Goal: Task Accomplishment & Management: Use online tool/utility

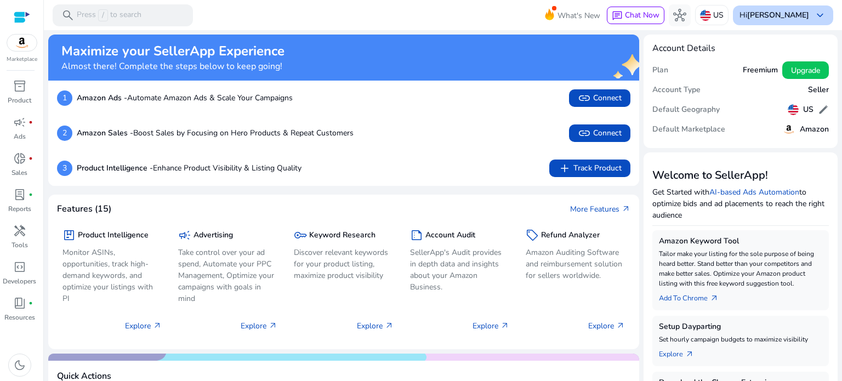
click at [798, 12] on b "[PERSON_NAME]" at bounding box center [778, 15] width 62 height 10
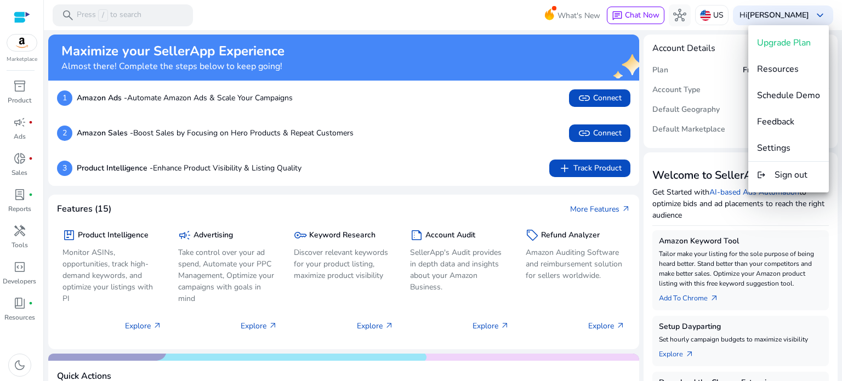
click at [603, 135] on div at bounding box center [421, 190] width 842 height 381
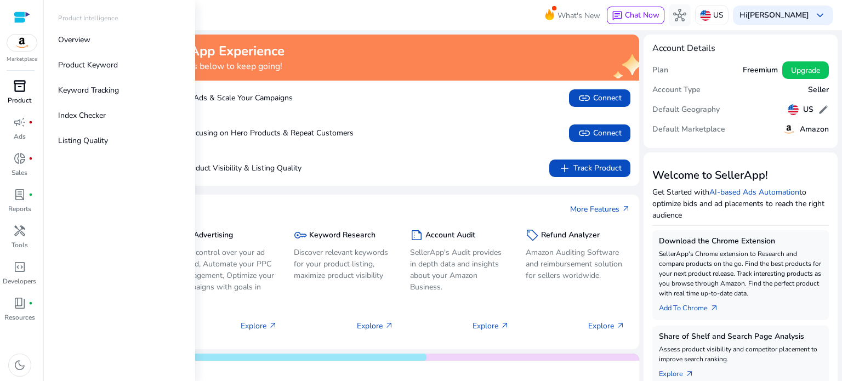
click at [16, 92] on span "inventory_2" at bounding box center [19, 85] width 13 height 13
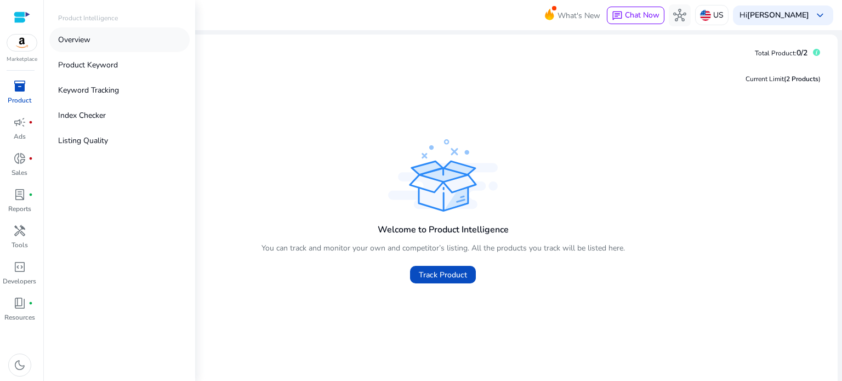
click at [83, 39] on p "Overview" at bounding box center [74, 40] width 32 height 12
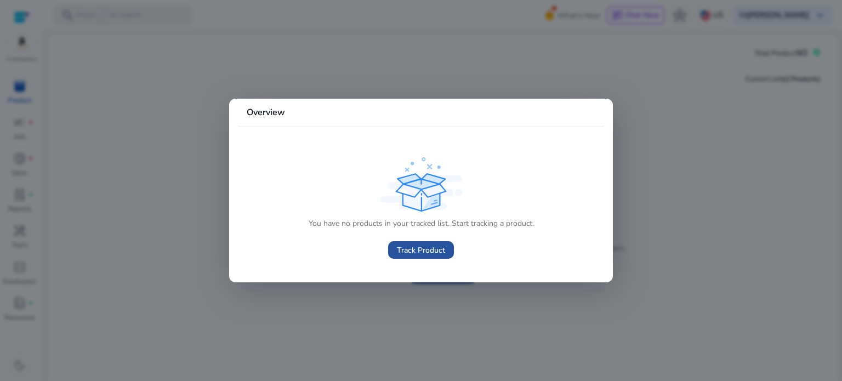
click at [417, 249] on span "Track Product" at bounding box center [421, 251] width 48 height 12
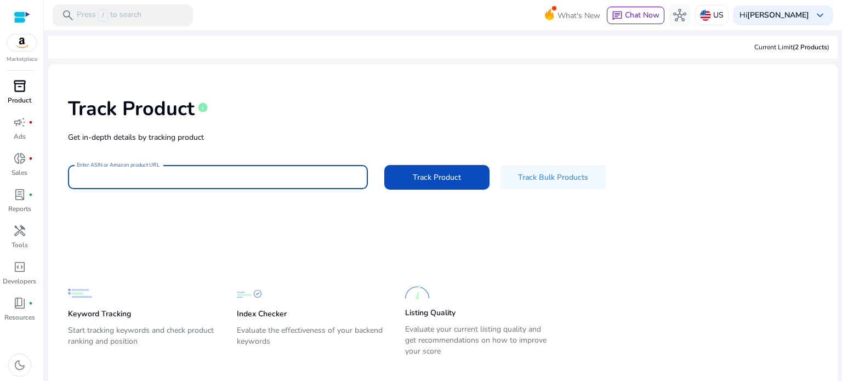
click at [161, 175] on input "Enter ASIN or Amazon product URL" at bounding box center [218, 177] width 282 height 12
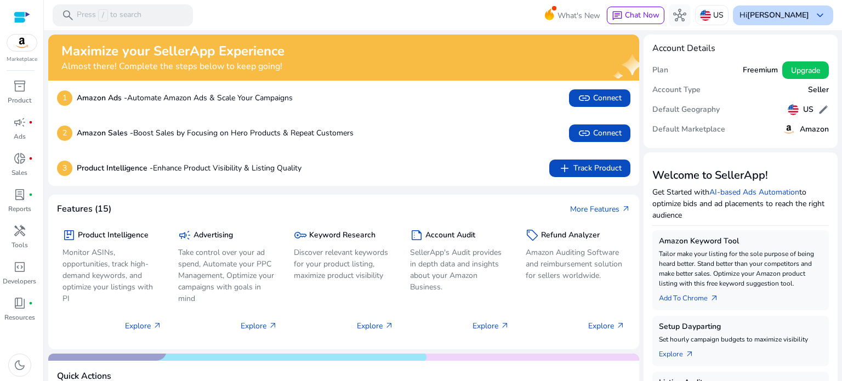
click at [807, 21] on div "Hi Janice Coffen keyboard_arrow_down" at bounding box center [783, 15] width 100 height 20
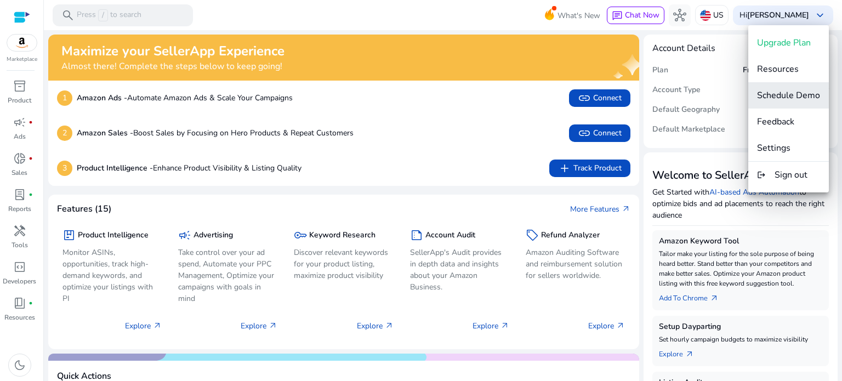
click at [788, 94] on span "Schedule Demo" at bounding box center [788, 95] width 63 height 12
